Goal: Task Accomplishment & Management: Manage account settings

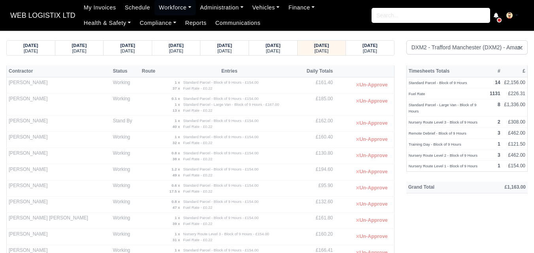
select select "1"
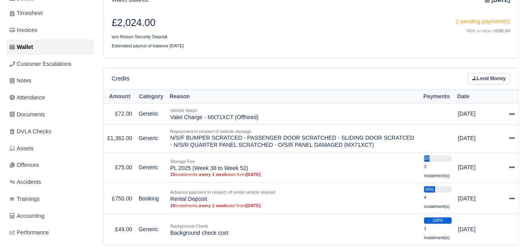
scroll to position [132, 0]
click at [504, 81] on link "Lend Money" at bounding box center [489, 78] width 42 height 11
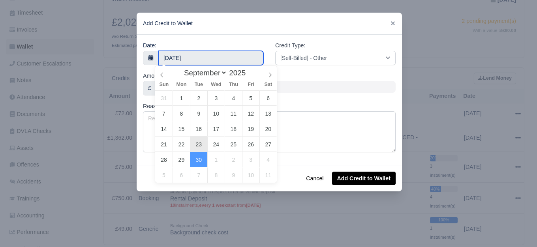
type input "23 September 2025"
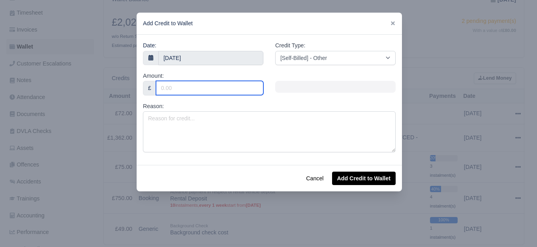
click at [192, 89] on input "Amount:" at bounding box center [209, 88] width 107 height 14
type input "500"
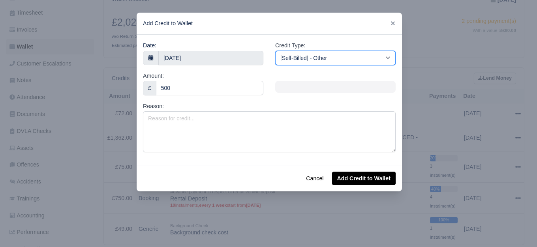
click at [359, 54] on select "[Self-Billed] - Other [Self-Billed] - Negative Invoice [Self-Billed] - Keychain…" at bounding box center [335, 58] width 120 height 14
select select "storage_fee"
click at [275, 51] on select "[Self-Billed] - Other [Self-Billed] - Negative Invoice [Self-Billed] - Keychain…" at bounding box center [335, 58] width 120 height 14
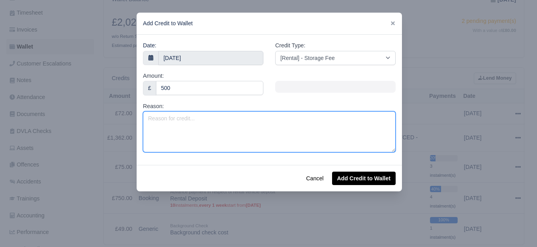
click at [219, 123] on textarea "Reason:" at bounding box center [269, 131] width 253 height 41
type textarea "n"
type textarea "No Notice Charge (2 Weeks)"
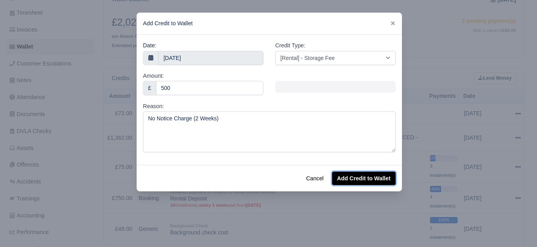
click at [369, 179] on button "Add Credit to Wallet" at bounding box center [364, 178] width 64 height 13
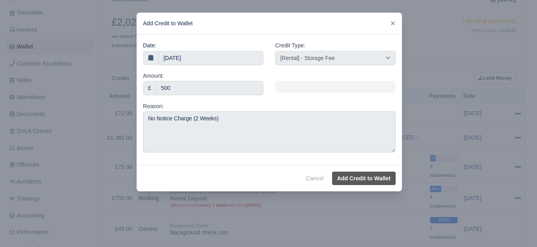
select select "other"
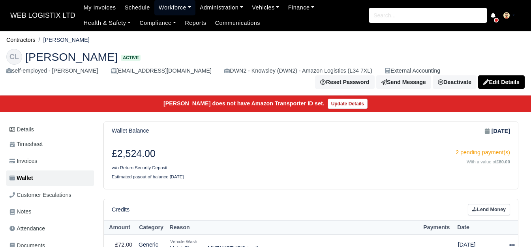
click at [168, 8] on link "Workforce" at bounding box center [174, 7] width 41 height 15
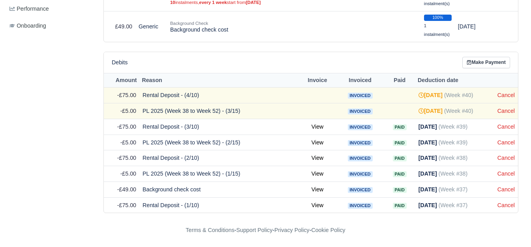
scroll to position [357, 0]
click at [504, 94] on link "Cancel" at bounding box center [506, 95] width 17 height 6
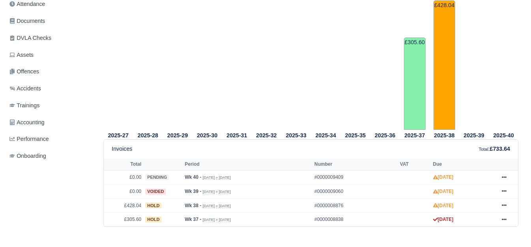
scroll to position [329, 0]
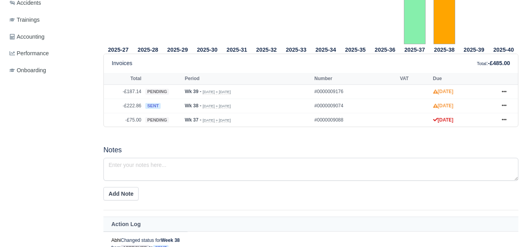
scroll to position [329, 0]
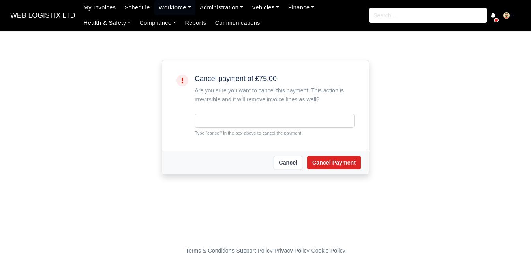
click at [212, 133] on small "Type "cancel" in the box above to cancel the payment." at bounding box center [275, 133] width 160 height 7
click at [216, 120] on input "text" at bounding box center [275, 121] width 160 height 14
paste input "0.9 0.1"
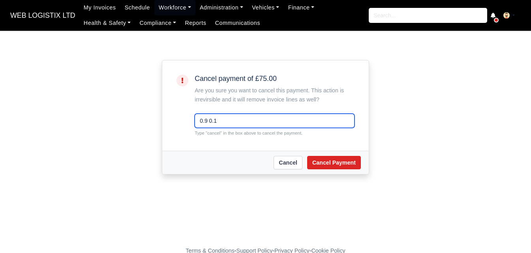
click at [216, 120] on input "0.9 0.1" at bounding box center [275, 121] width 160 height 14
click at [211, 135] on small "Type "cancel" in the box above to cancel the payment." at bounding box center [275, 133] width 160 height 7
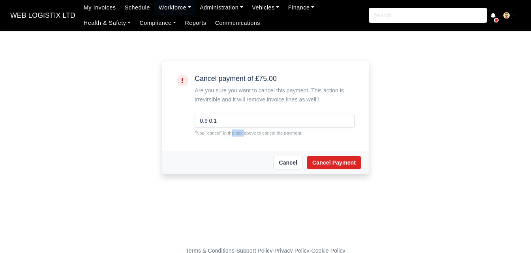
copy small "cancel"
click at [204, 120] on input "0.9 0.1" at bounding box center [275, 121] width 160 height 14
paste input "cancel"
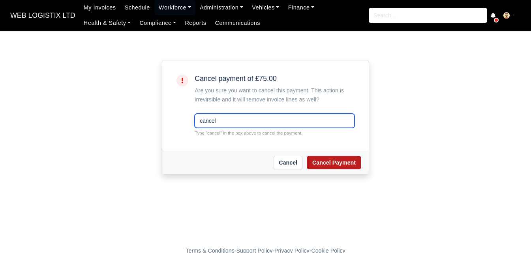
type input "cancel"
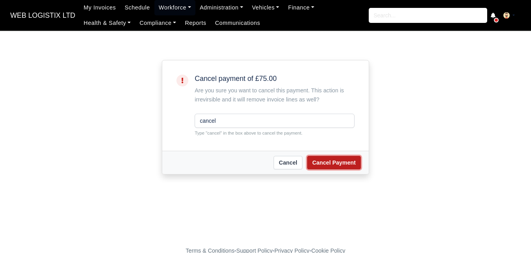
click at [328, 161] on button "Cancel Payment" at bounding box center [334, 162] width 54 height 13
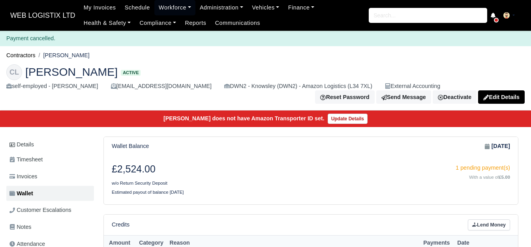
scroll to position [356, 0]
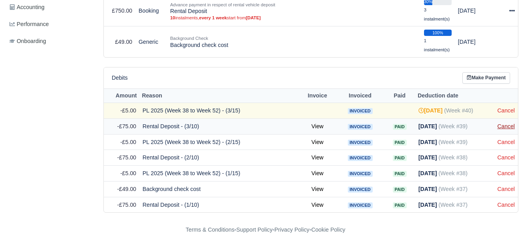
click at [510, 127] on link "Cancel" at bounding box center [506, 126] width 17 height 6
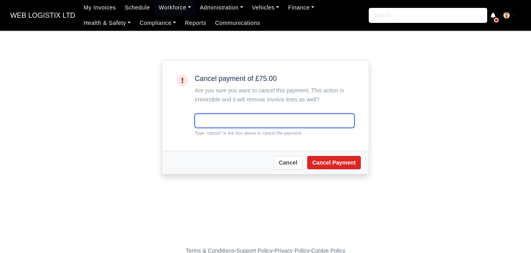
click at [226, 116] on input "text" at bounding box center [275, 121] width 160 height 14
paste input "cancel"
type input "cancel"
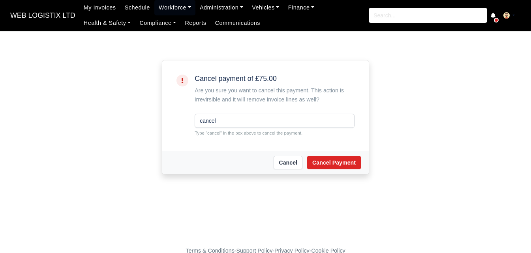
click at [342, 153] on div "Cancel Cancel Payment" at bounding box center [265, 162] width 207 height 23
click at [335, 167] on button "Cancel Payment" at bounding box center [334, 162] width 54 height 13
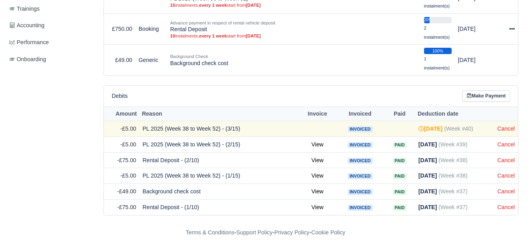
scroll to position [340, 0]
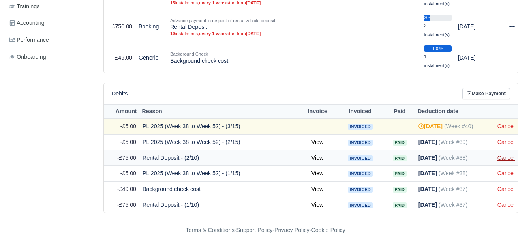
click at [505, 160] on link "Cancel" at bounding box center [506, 158] width 17 height 6
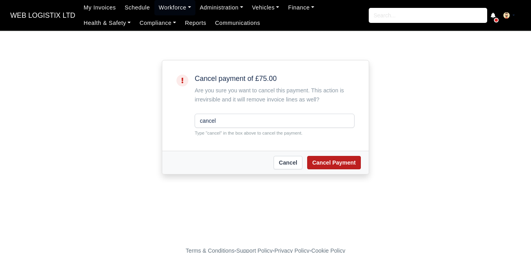
type input "cancel"
click at [336, 161] on button "Cancel Payment" at bounding box center [334, 162] width 54 height 13
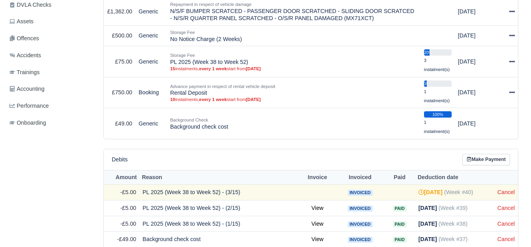
scroll to position [325, 0]
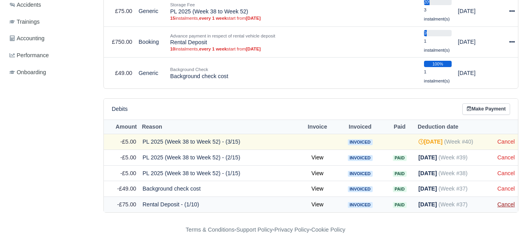
click at [502, 205] on link "Cancel" at bounding box center [506, 204] width 17 height 6
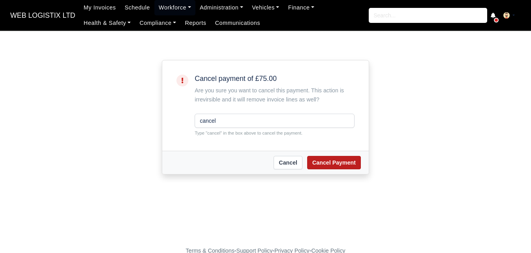
type input "cancel"
click at [352, 163] on button "Cancel Payment" at bounding box center [334, 162] width 54 height 13
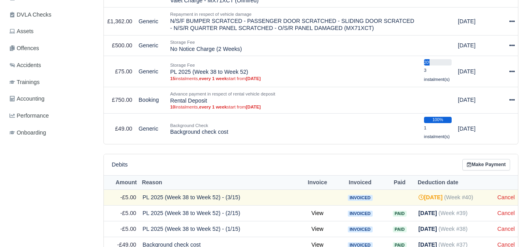
scroll to position [197, 0]
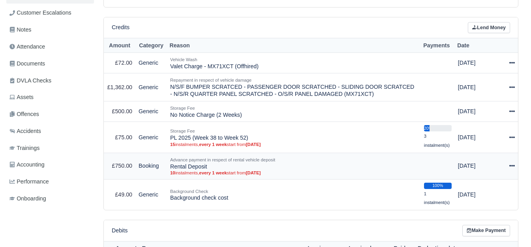
click at [511, 166] on icon at bounding box center [512, 166] width 6 height 6
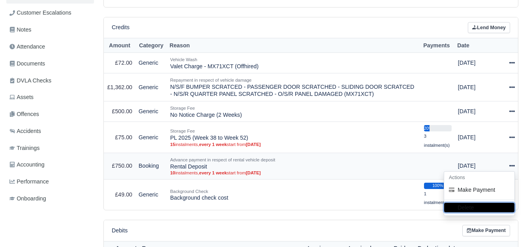
click at [464, 207] on button "Delete" at bounding box center [479, 207] width 70 height 9
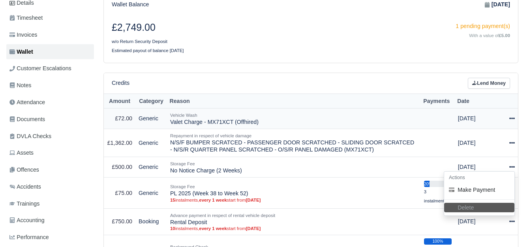
scroll to position [132, 0]
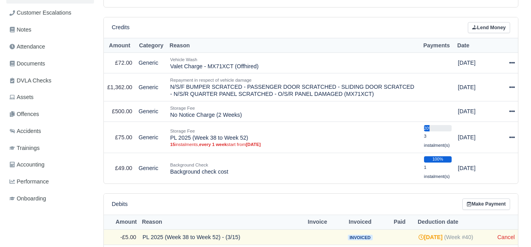
scroll to position [278, 0]
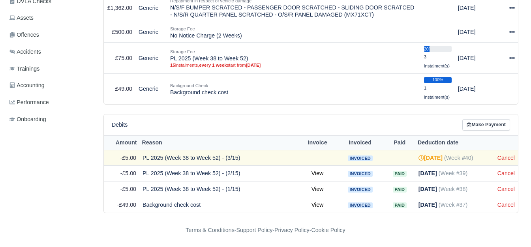
click at [19, 177] on div "Details Timesheet Invoices Wallet Customer Escalations Notes Attendance Documen…" at bounding box center [51, 36] width 91 height 353
click at [508, 155] on link "Cancel" at bounding box center [506, 158] width 17 height 6
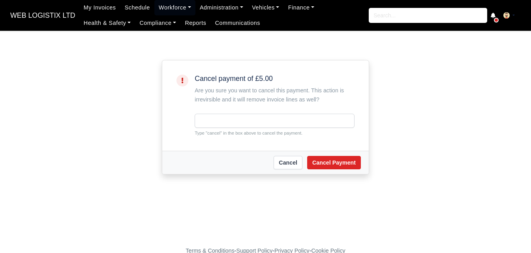
click at [217, 133] on small "Type "cancel" in the box above to cancel the payment." at bounding box center [275, 133] width 160 height 7
copy small "cancel"
click at [214, 118] on input "text" at bounding box center [275, 121] width 160 height 14
paste input "cancel"
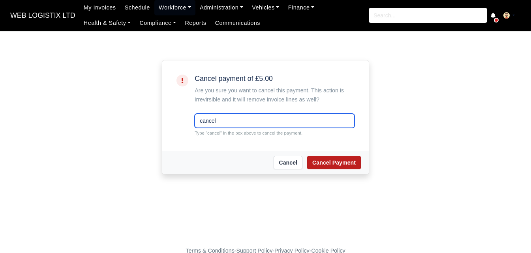
type input "cancel"
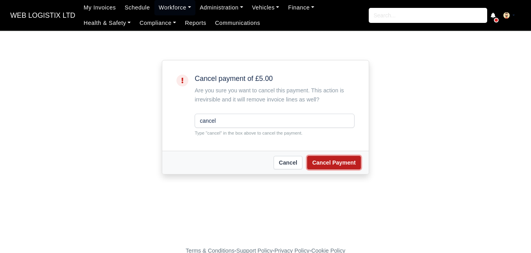
click at [347, 164] on button "Cancel Payment" at bounding box center [334, 162] width 54 height 13
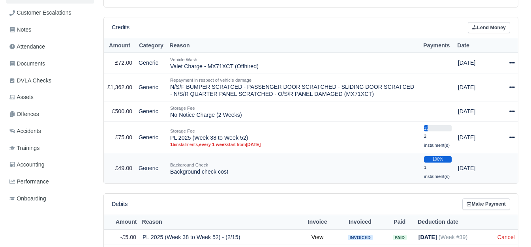
scroll to position [263, 0]
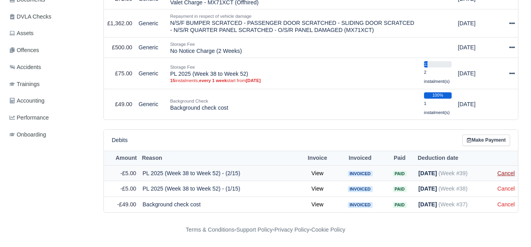
click at [509, 173] on link "Cancel" at bounding box center [506, 173] width 17 height 6
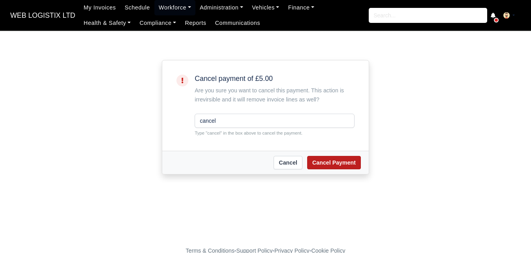
type input "cancel"
click at [344, 166] on button "Cancel Payment" at bounding box center [334, 162] width 54 height 13
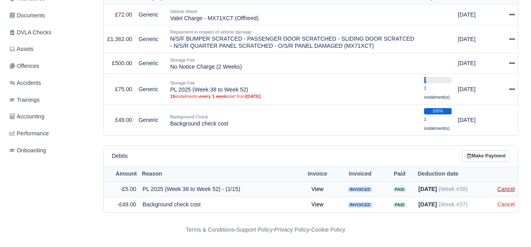
scroll to position [247, 0]
click at [503, 188] on link "Cancel" at bounding box center [506, 189] width 17 height 6
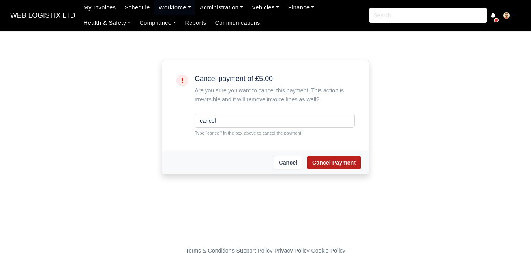
type input "cancel"
click at [350, 161] on button "Cancel Payment" at bounding box center [334, 162] width 54 height 13
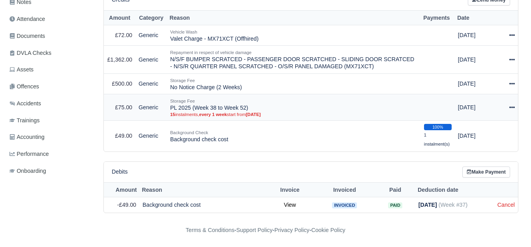
scroll to position [226, 0]
drag, startPoint x: 171, startPoint y: 108, endPoint x: 261, endPoint y: 108, distance: 89.2
click at [261, 108] on td "Storage Fee PL 2025 (Week 38 to Week 52) 15 instalments, every 1 week start fro…" at bounding box center [294, 107] width 254 height 26
copy td "PL 2025 (Week 38 to Week 52)"
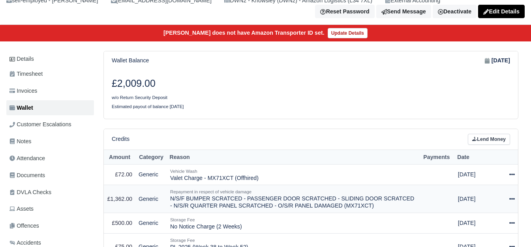
scroll to position [132, 0]
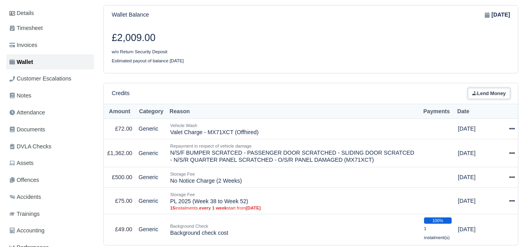
click at [479, 94] on link "Lend Money" at bounding box center [489, 93] width 42 height 11
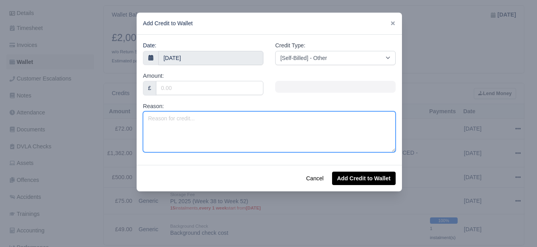
click at [231, 128] on textarea "Reason:" at bounding box center [269, 131] width 253 height 41
paste textarea "PL 2025 (Week 38 to Week 52)"
drag, startPoint x: 188, startPoint y: 117, endPoint x: 216, endPoint y: 116, distance: 27.6
click at [216, 116] on textarea "PL 2025 (Week 38 to Week 52)" at bounding box center [269, 131] width 253 height 41
type textarea "PL 2025 (Week 38)"
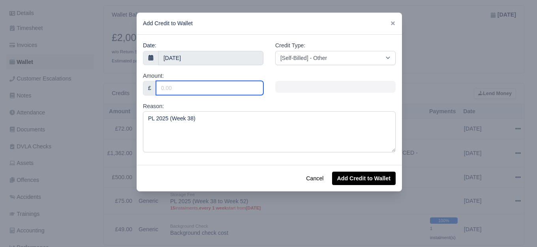
click at [208, 86] on input "Amount:" at bounding box center [209, 88] width 107 height 14
type input "5"
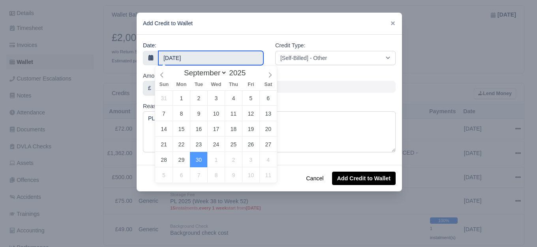
click at [184, 57] on input "[DATE]" at bounding box center [210, 58] width 105 height 14
type input "18 September 2025"
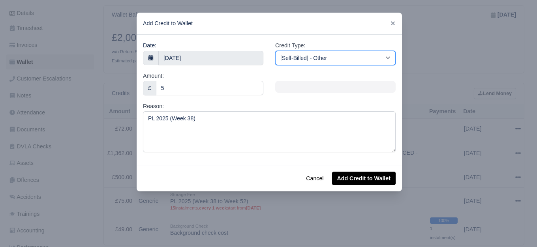
click at [329, 58] on select "[Self-Billed] - Other [Self-Billed] - Negative Invoice [Self-Billed] - Keychain…" at bounding box center [335, 58] width 120 height 14
click at [275, 51] on select "[Self-Billed] - Other [Self-Billed] - Negative Invoice [Self-Billed] - Keychain…" at bounding box center [335, 58] width 120 height 14
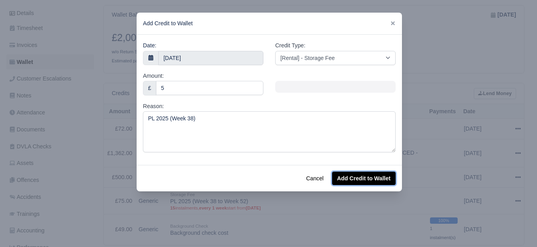
click at [355, 176] on button "Add Credit to Wallet" at bounding box center [364, 178] width 64 height 13
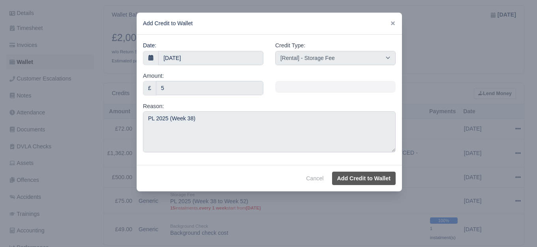
select select "other"
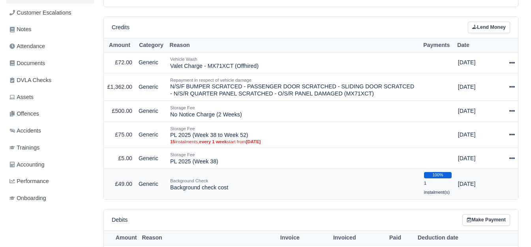
scroll to position [182, 0]
click at [513, 135] on icon at bounding box center [512, 135] width 6 height 2
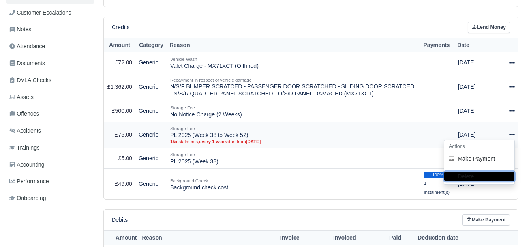
click at [473, 180] on button "Delete" at bounding box center [479, 176] width 70 height 9
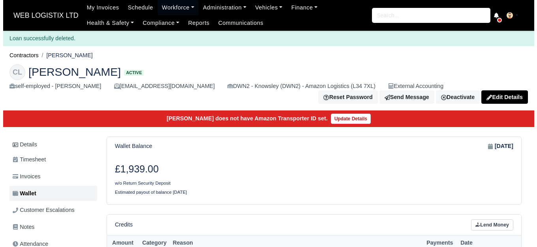
scroll to position [221, 0]
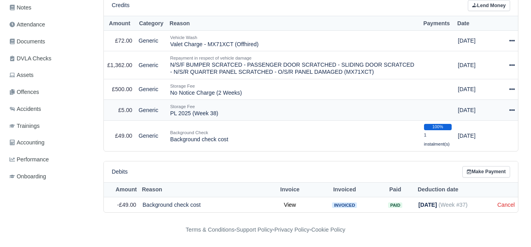
click at [511, 109] on icon at bounding box center [512, 110] width 6 height 6
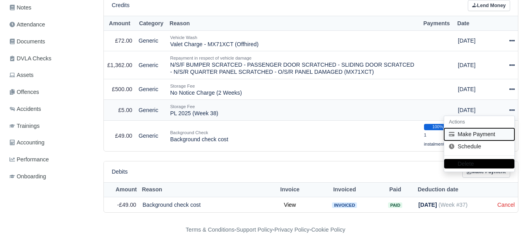
click at [470, 137] on button "Make Payment" at bounding box center [479, 134] width 70 height 12
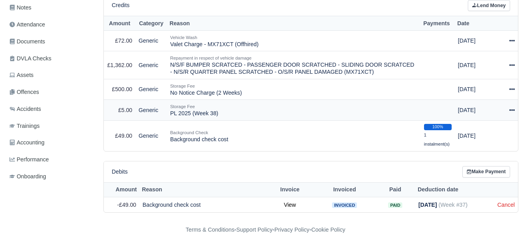
select select "7196"
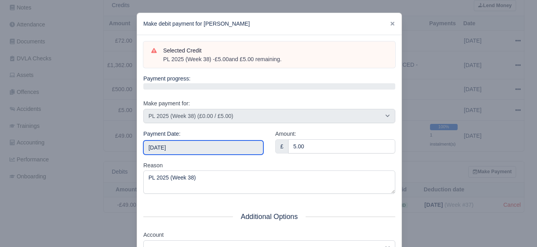
click at [198, 149] on input "2025-10-04" at bounding box center [203, 148] width 120 height 14
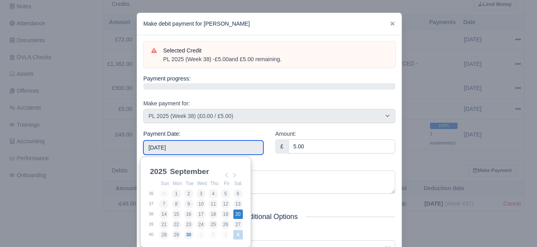
type input "2025-09-20"
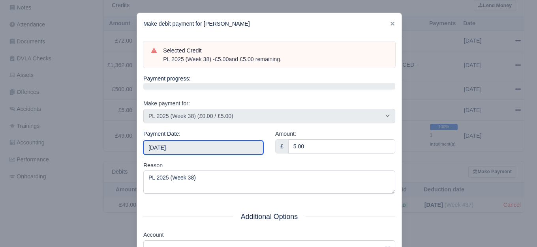
click at [231, 148] on input "2025-09-20" at bounding box center [203, 148] width 120 height 14
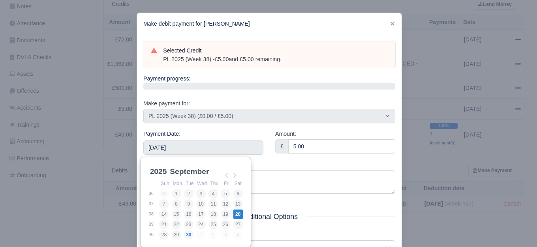
click at [274, 164] on div "Reason PL 2025 (Week 38)" at bounding box center [269, 177] width 252 height 33
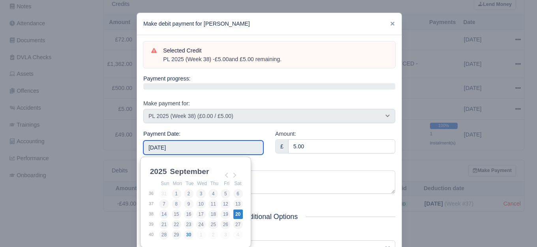
click at [226, 147] on input "2025-09-20" at bounding box center [203, 148] width 120 height 14
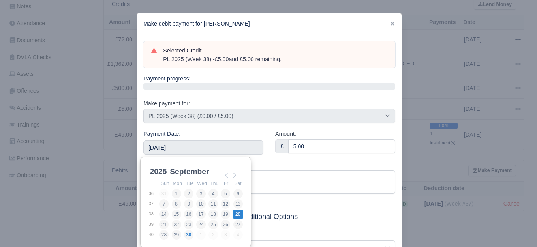
click at [277, 162] on div "Reason PL 2025 (Week 38)" at bounding box center [269, 177] width 252 height 33
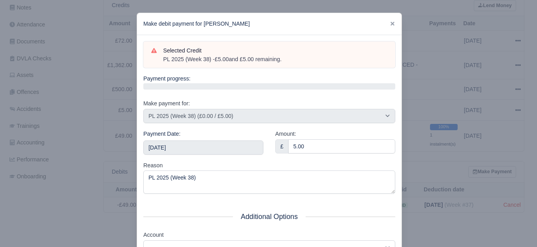
scroll to position [119, 0]
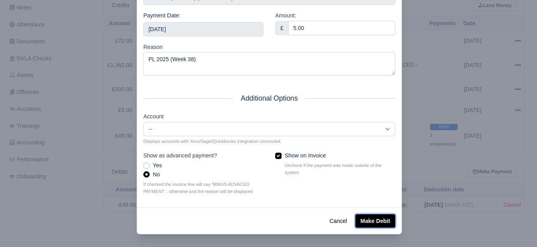
click at [370, 217] on button "Make Debit" at bounding box center [375, 220] width 40 height 13
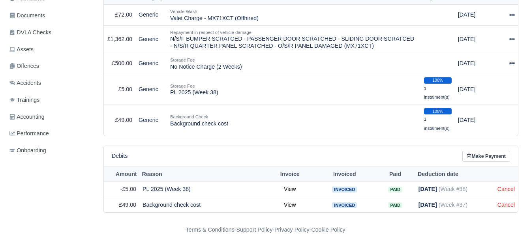
scroll to position [165, 0]
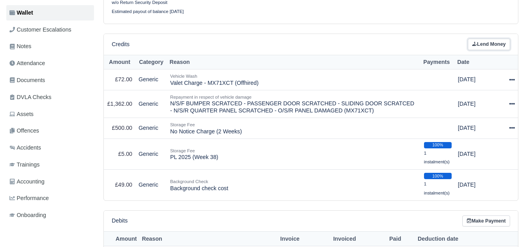
click at [487, 50] on link "Lend Money" at bounding box center [489, 44] width 42 height 11
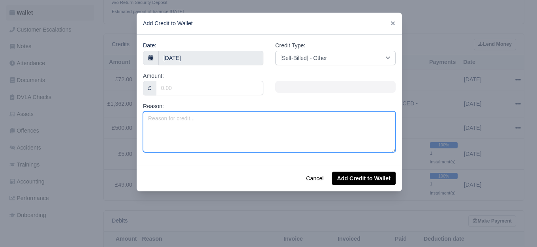
click at [290, 120] on textarea "Reason:" at bounding box center [269, 131] width 253 height 41
type textarea "Negative Wage Week 39"
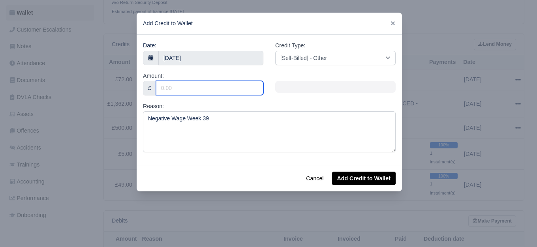
click at [195, 87] on input "Amount:" at bounding box center [209, 88] width 107 height 14
type input "107.14"
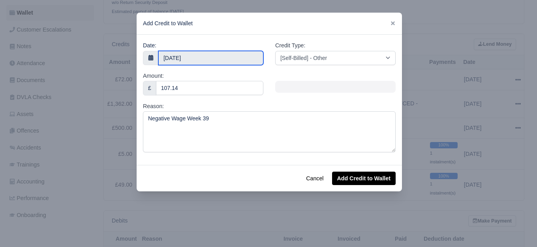
click at [213, 59] on input "[DATE]" at bounding box center [210, 58] width 105 height 14
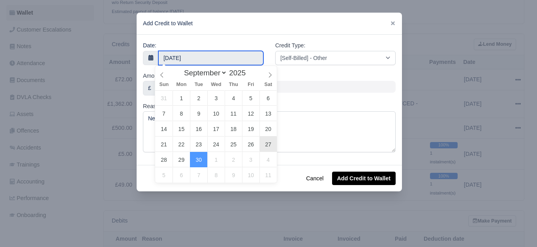
type input "[DATE]"
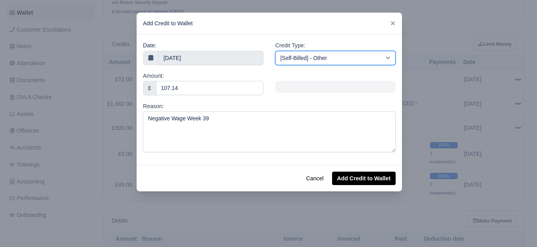
click at [324, 54] on select "[Self-Billed] - Other [Self-Billed] - Negative Invoice [Self-Billed] - Keychain…" at bounding box center [335, 58] width 120 height 14
click at [275, 51] on select "[Self-Billed] - Other [Self-Billed] - Negative Invoice [Self-Billed] - Keychain…" at bounding box center [335, 58] width 120 height 14
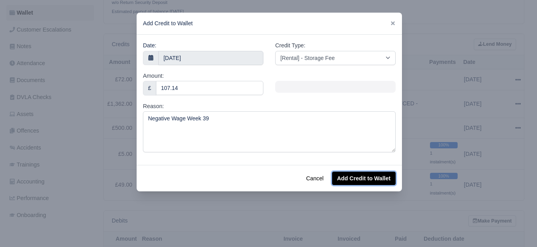
click at [386, 173] on button "Add Credit to Wallet" at bounding box center [364, 178] width 64 height 13
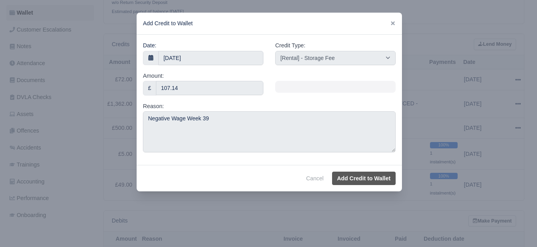
select select "other"
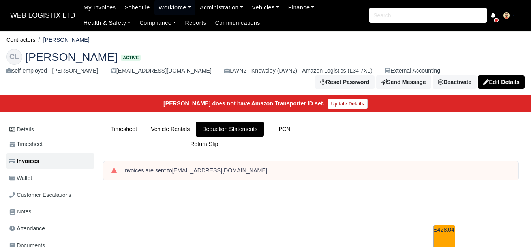
scroll to position [329, 0]
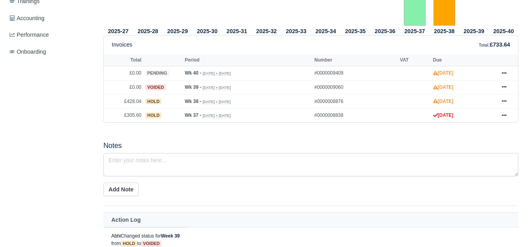
scroll to position [329, 0]
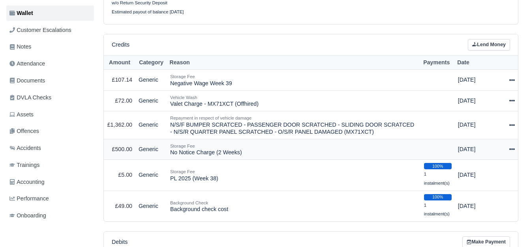
scroll to position [165, 0]
